Goal: Transaction & Acquisition: Purchase product/service

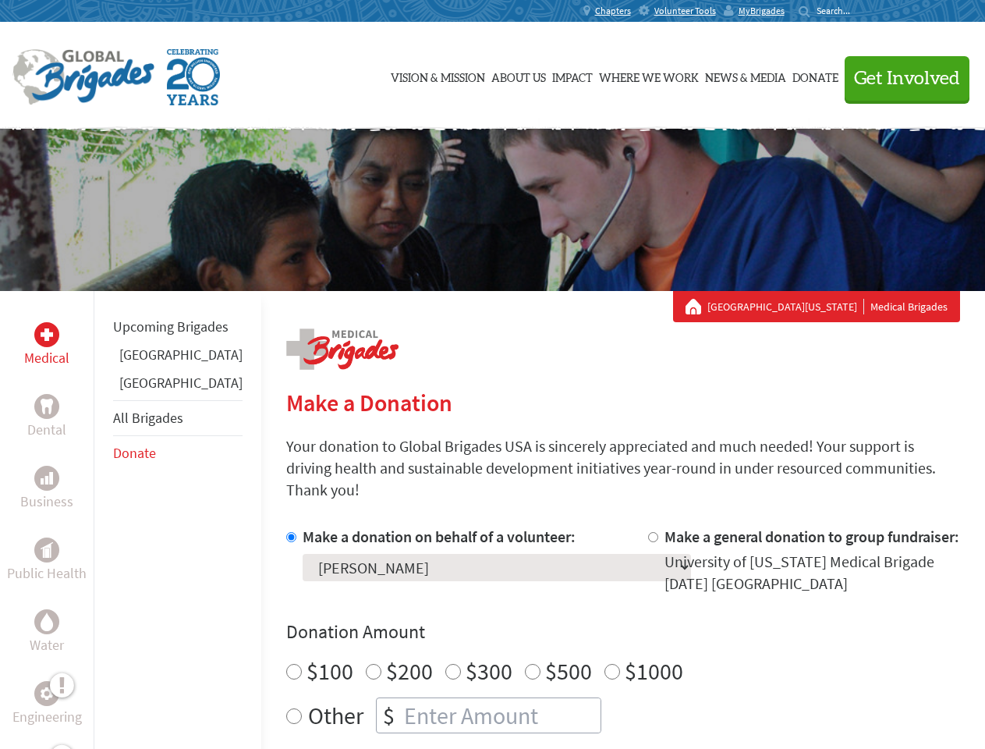
click at [861, 11] on div "Search for:" at bounding box center [830, 11] width 62 height 12
click at [900, 78] on span "Get Involved" at bounding box center [907, 78] width 106 height 19
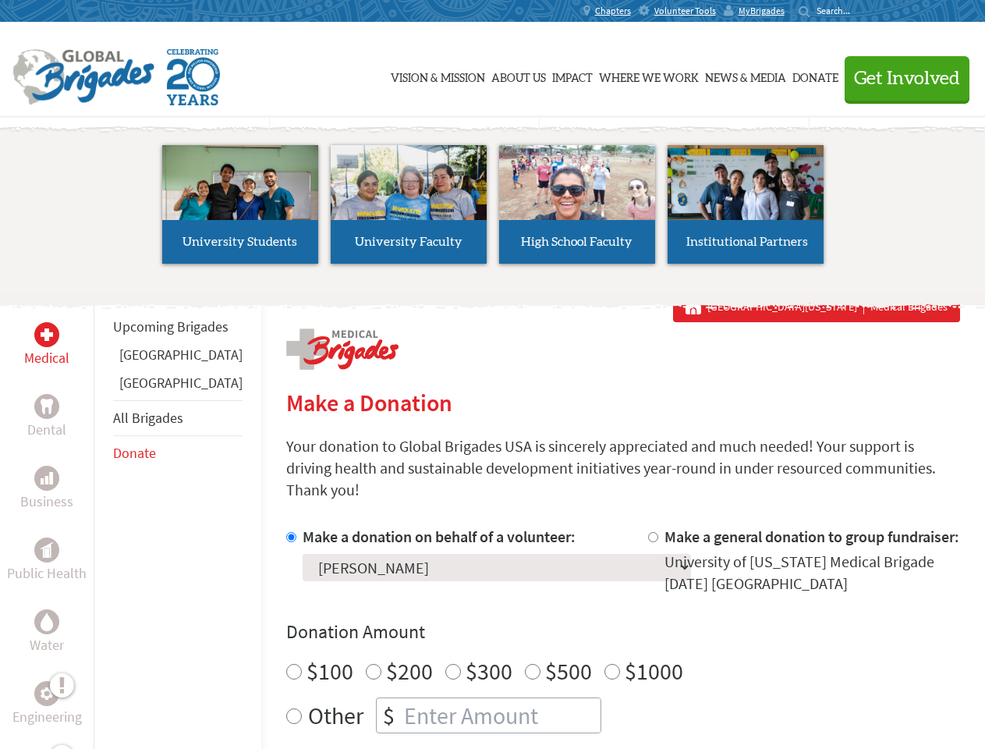
click at [493, 210] on li "High School Faculty" at bounding box center [577, 205] width 169 height 144
click at [103, 520] on div "Upcoming Brigades [GEOGRAPHIC_DATA] [GEOGRAPHIC_DATA] All Brigades Donate" at bounding box center [178, 665] width 168 height 749
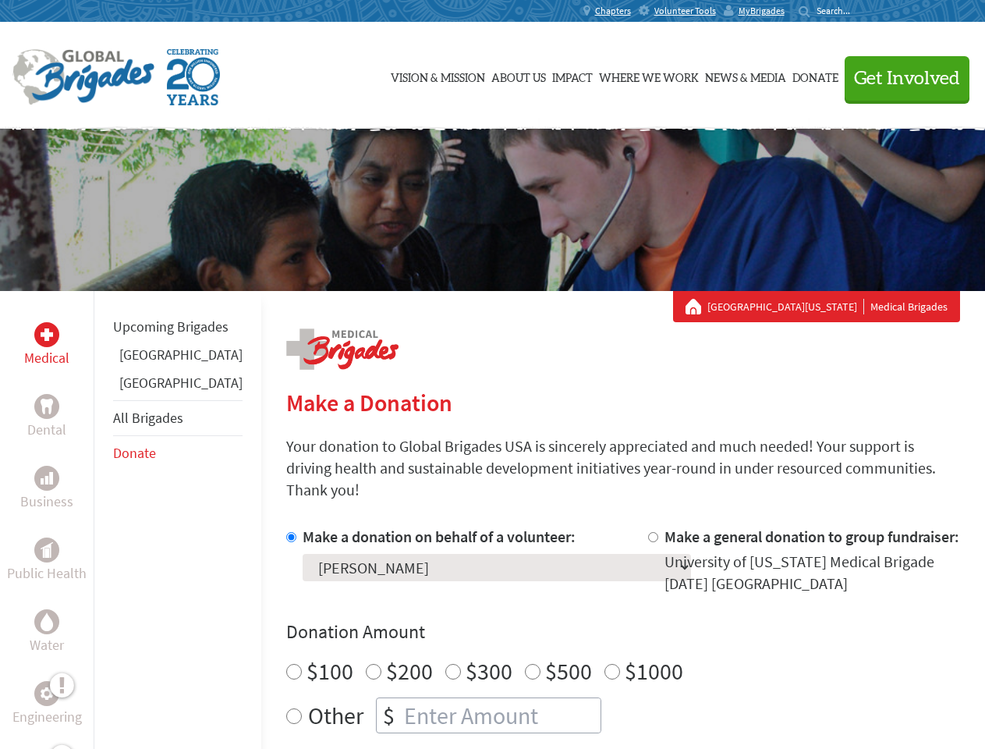
click at [596, 627] on div "Donation Amount $100 $200 $300 $500 $1000 Other $" at bounding box center [623, 677] width 674 height 114
click at [286, 532] on input "Make a donation on behalf of a volunteer:" at bounding box center [291, 537] width 10 height 10
click at [648, 532] on input "Make a general donation to group fundraiser:" at bounding box center [653, 537] width 10 height 10
radio input "true"
